Goal: Task Accomplishment & Management: Use online tool/utility

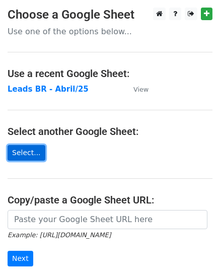
click at [32, 151] on link "Select..." at bounding box center [27, 153] width 38 height 16
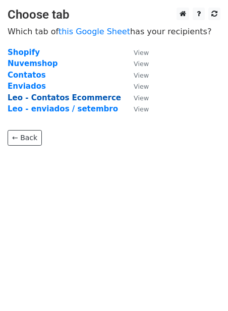
click at [88, 97] on strong "Leo - Contatos Ecommerce" at bounding box center [64, 97] width 113 height 9
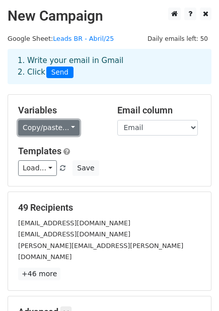
click at [67, 129] on link "Copy/paste..." at bounding box center [49, 128] width 62 height 16
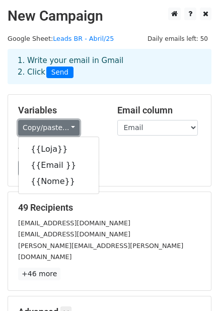
click at [67, 129] on link "Copy/paste..." at bounding box center [49, 128] width 62 height 16
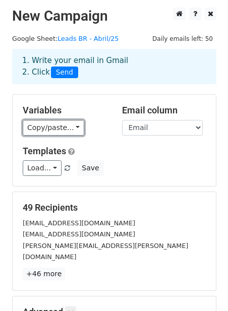
scroll to position [112, 0]
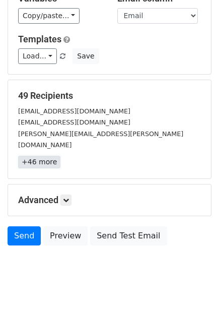
click at [42, 156] on link "+46 more" at bounding box center [39, 162] width 42 height 13
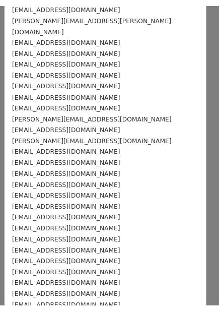
scroll to position [0, 0]
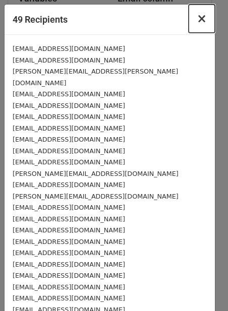
click at [197, 19] on span "×" at bounding box center [202, 19] width 10 height 14
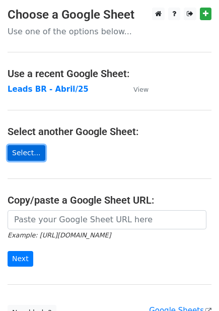
click at [30, 150] on link "Select..." at bounding box center [27, 153] width 38 height 16
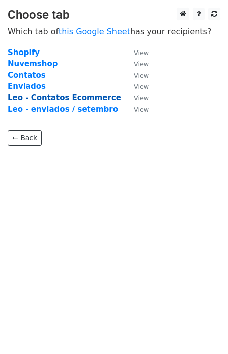
click at [78, 96] on strong "Leo - Contatos Ecommerce" at bounding box center [64, 97] width 113 height 9
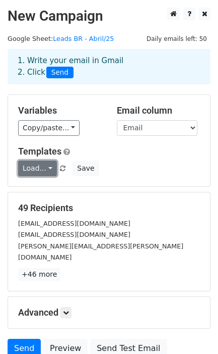
click at [48, 172] on link "Load..." at bounding box center [37, 168] width 39 height 16
drag, startPoint x: 140, startPoint y: 167, endPoint x: 124, endPoint y: 159, distance: 18.3
click at [141, 167] on div "Load... No templates saved Save" at bounding box center [109, 168] width 197 height 16
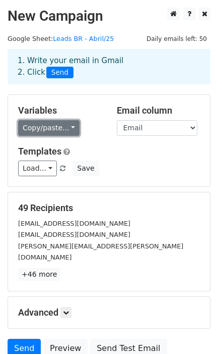
click at [66, 130] on link "Copy/paste..." at bounding box center [49, 128] width 62 height 16
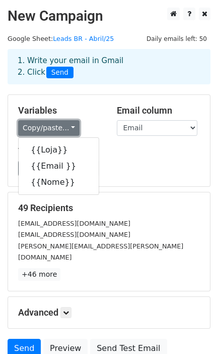
click at [66, 130] on link "Copy/paste..." at bounding box center [49, 128] width 62 height 16
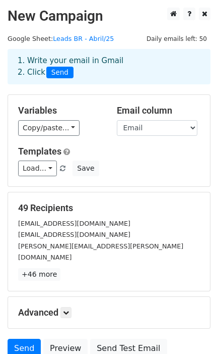
click at [130, 152] on h5 "Templates" at bounding box center [109, 151] width 182 height 11
click at [174, 129] on select "Loja Email Nome" at bounding box center [157, 128] width 81 height 16
click at [117, 121] on select "Loja Email Nome" at bounding box center [157, 128] width 81 height 16
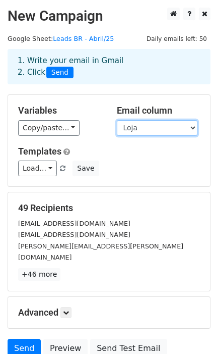
click at [165, 132] on select "Loja Email Nome" at bounding box center [157, 128] width 81 height 16
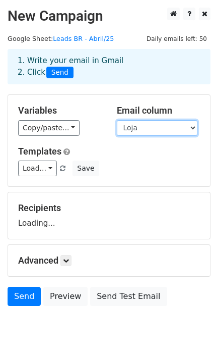
select select "Email"
click at [117, 121] on select "Loja Email Nome" at bounding box center [157, 128] width 81 height 16
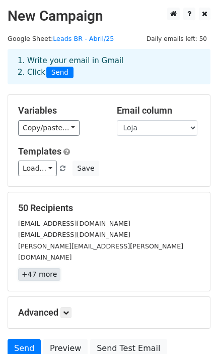
click at [46, 268] on link "+47 more" at bounding box center [39, 274] width 42 height 13
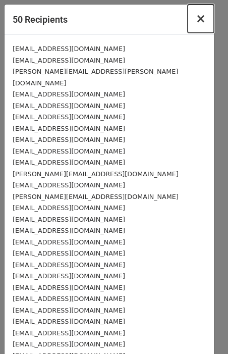
click at [196, 19] on span "×" at bounding box center [201, 19] width 10 height 14
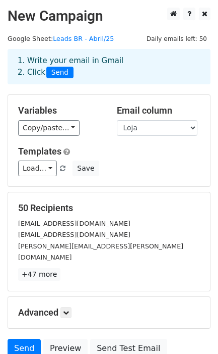
scroll to position [81, 0]
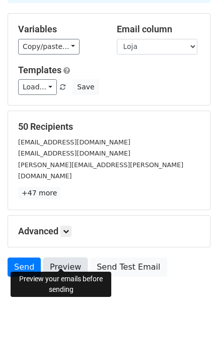
click at [72, 257] on link "Preview" at bounding box center [65, 266] width 44 height 19
click at [70, 257] on link "Preview" at bounding box center [65, 266] width 44 height 19
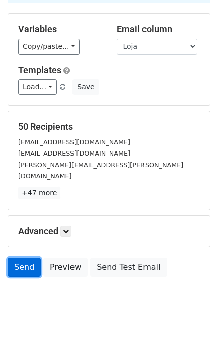
click at [21, 257] on link "Send" at bounding box center [24, 266] width 33 height 19
